Goal: Transaction & Acquisition: Obtain resource

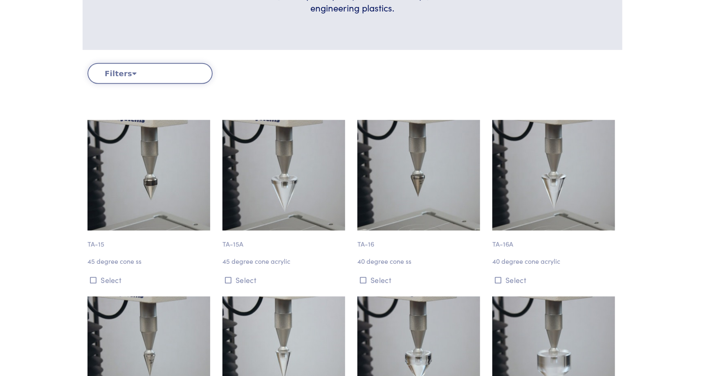
scroll to position [245, 0]
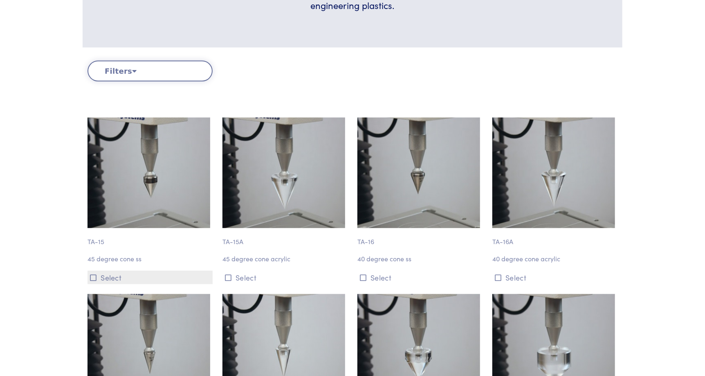
click at [93, 276] on icon at bounding box center [93, 277] width 7 height 7
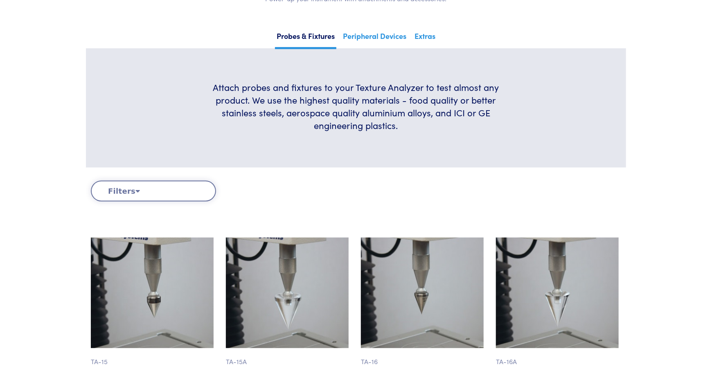
scroll to position [0, 0]
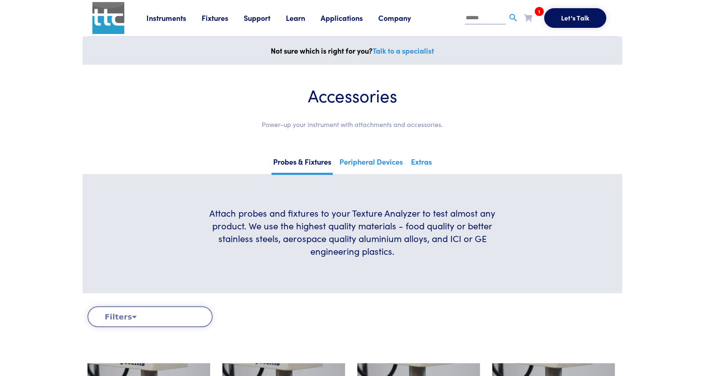
click at [530, 15] on icon at bounding box center [528, 17] width 8 height 7
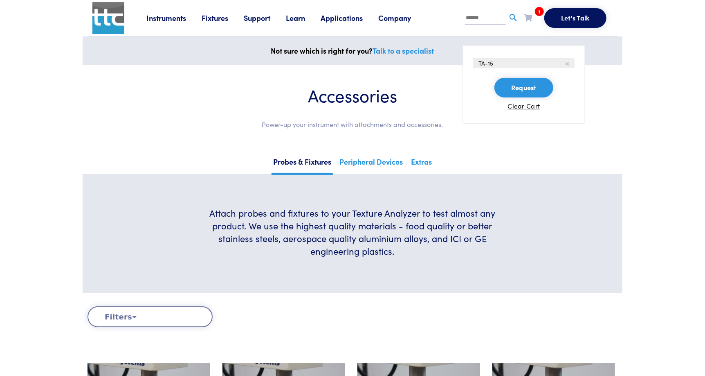
click at [508, 88] on button "Request" at bounding box center [524, 88] width 59 height 20
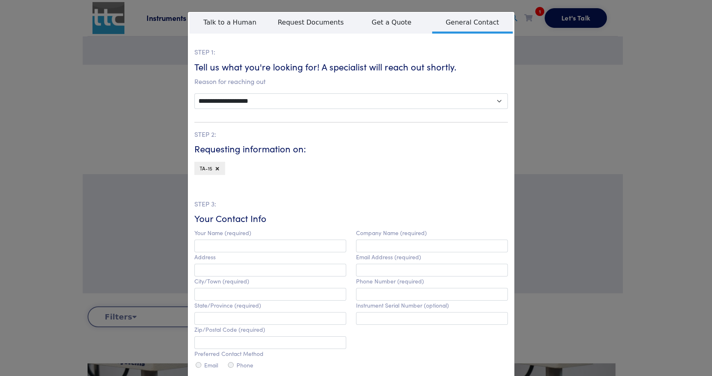
drag, startPoint x: 587, startPoint y: 82, endPoint x: 548, endPoint y: 80, distance: 39.3
click at [587, 82] on div "**********" at bounding box center [356, 188] width 712 height 376
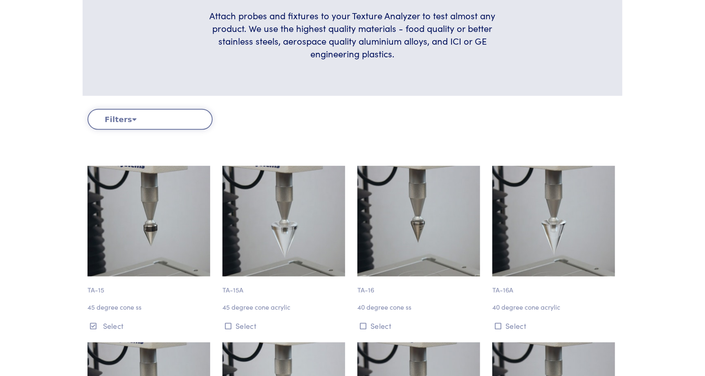
scroll to position [204, 0]
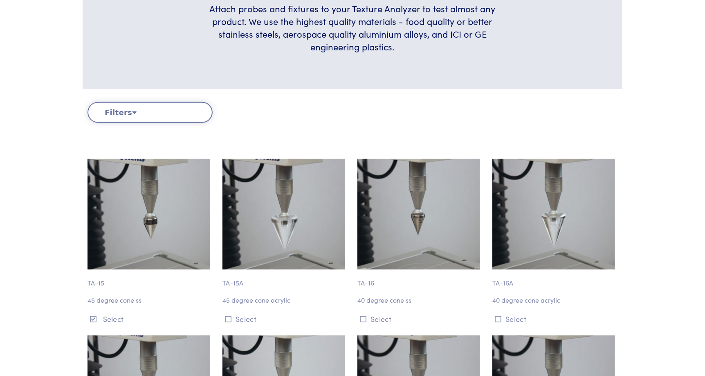
click at [396, 186] on img at bounding box center [419, 214] width 123 height 110
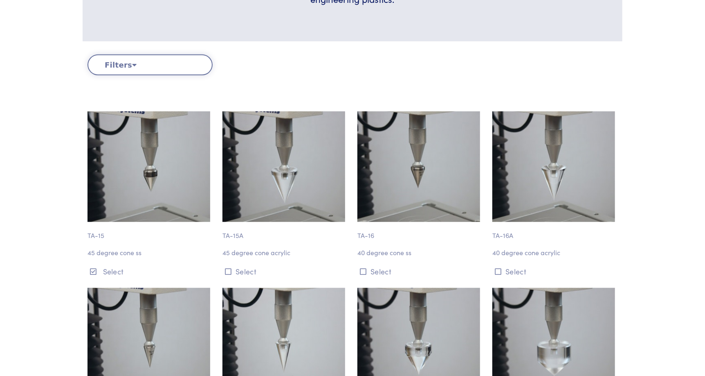
scroll to position [368, 0]
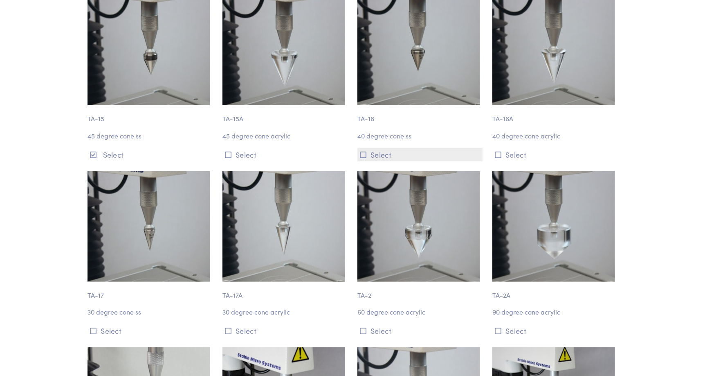
click at [367, 157] on button "Select" at bounding box center [420, 155] width 125 height 14
drag, startPoint x: 364, startPoint y: 328, endPoint x: 374, endPoint y: 266, distance: 63.0
click at [364, 326] on button "Select" at bounding box center [420, 331] width 125 height 14
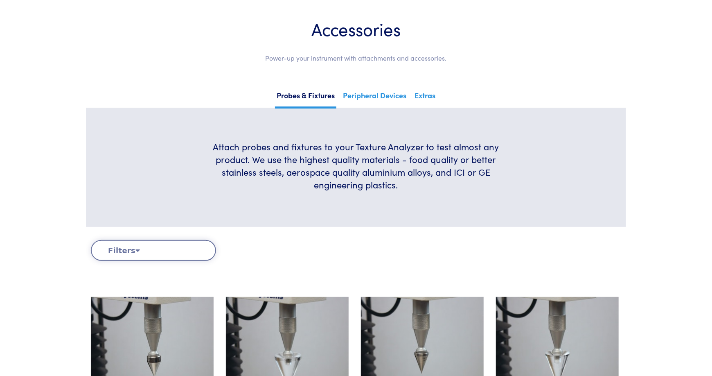
scroll to position [0, 0]
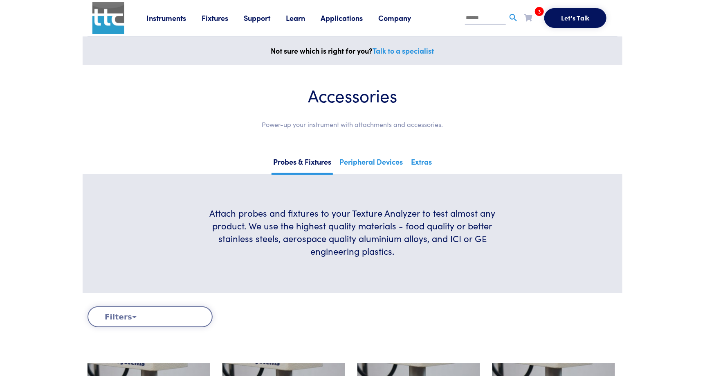
click at [540, 11] on span "3" at bounding box center [539, 11] width 9 height 9
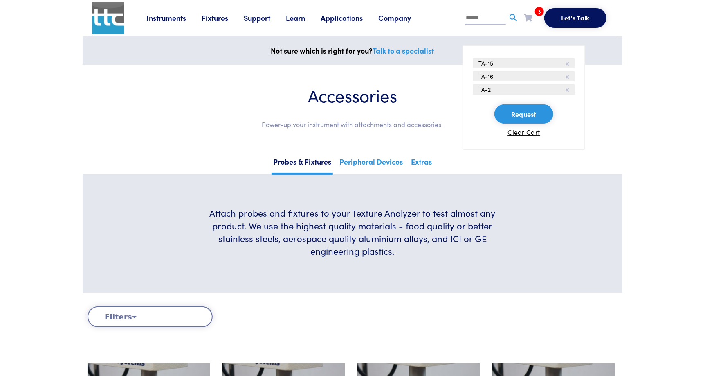
click at [520, 62] on li "TA-15" at bounding box center [523, 63] width 101 height 10
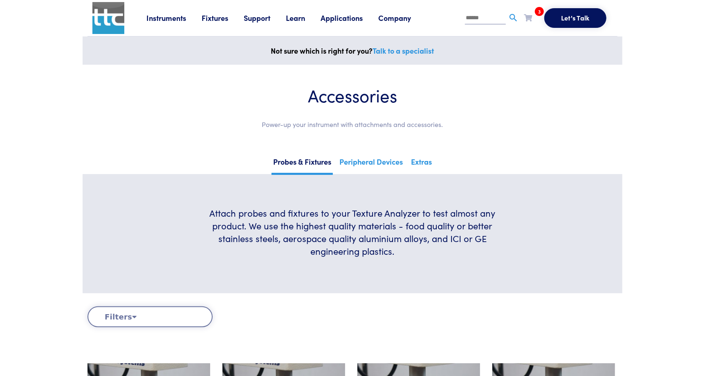
click at [529, 18] on icon at bounding box center [528, 17] width 8 height 7
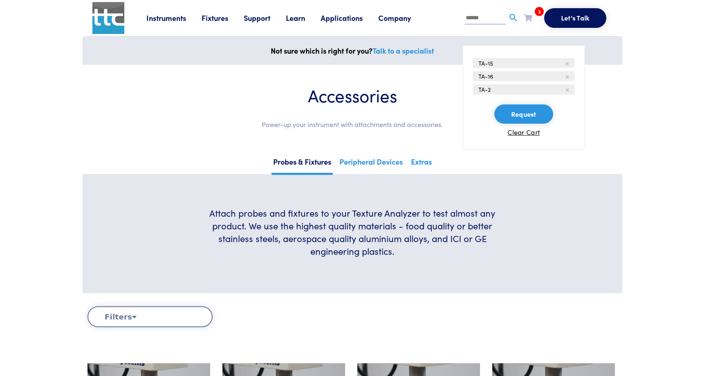
click at [523, 115] on button "Request" at bounding box center [524, 114] width 59 height 20
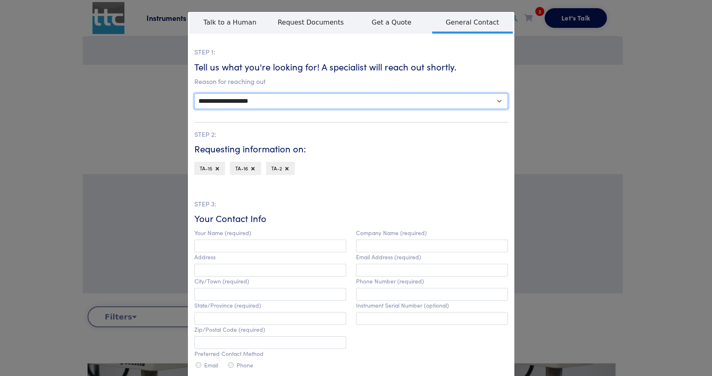
click at [312, 99] on select "**********" at bounding box center [350, 101] width 313 height 16
click at [311, 102] on select "**********" at bounding box center [350, 101] width 313 height 16
